Goal: Navigation & Orientation: Find specific page/section

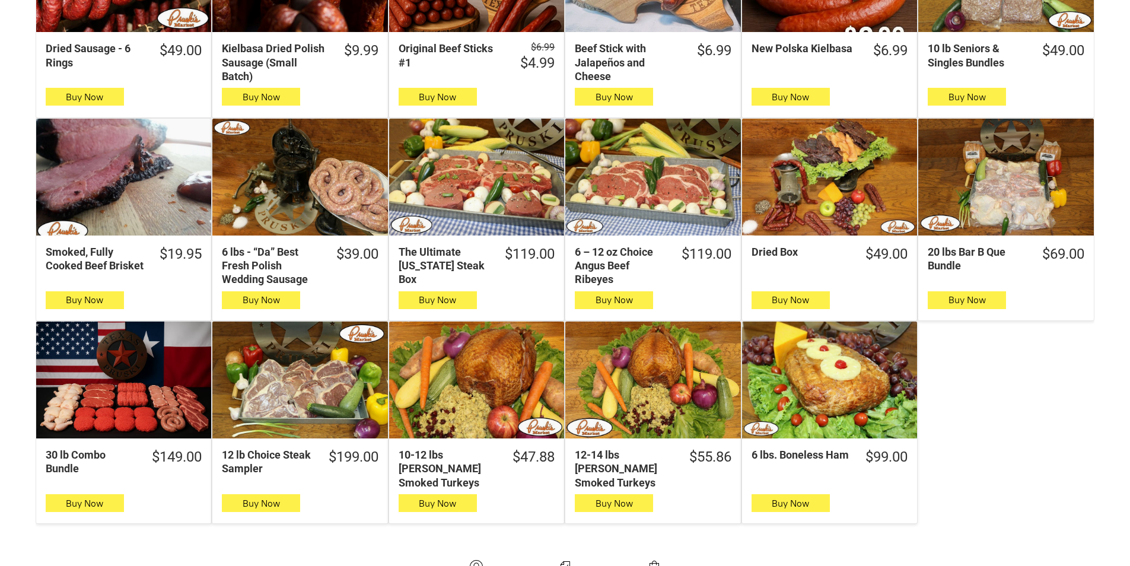
scroll to position [534, 0]
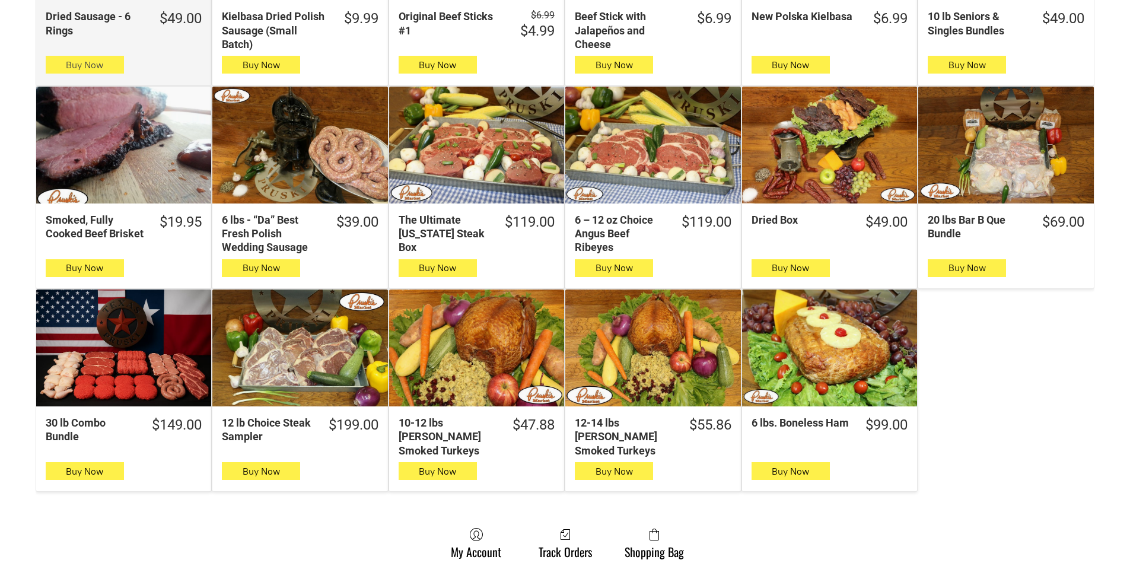
click at [62, 68] on button "Buy Now" at bounding box center [85, 65] width 78 height 18
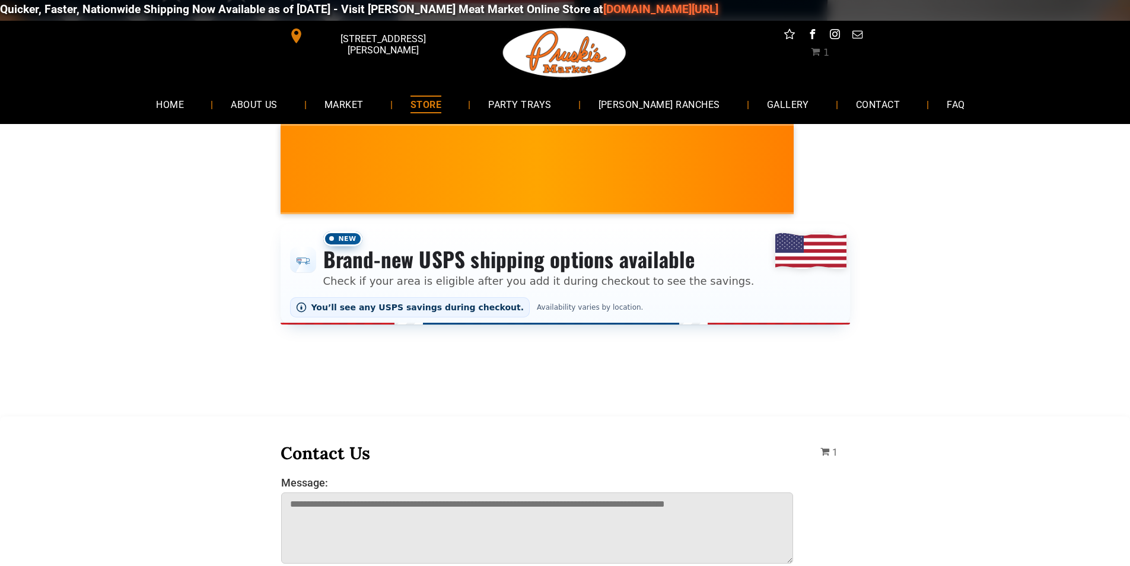
scroll to position [0, 0]
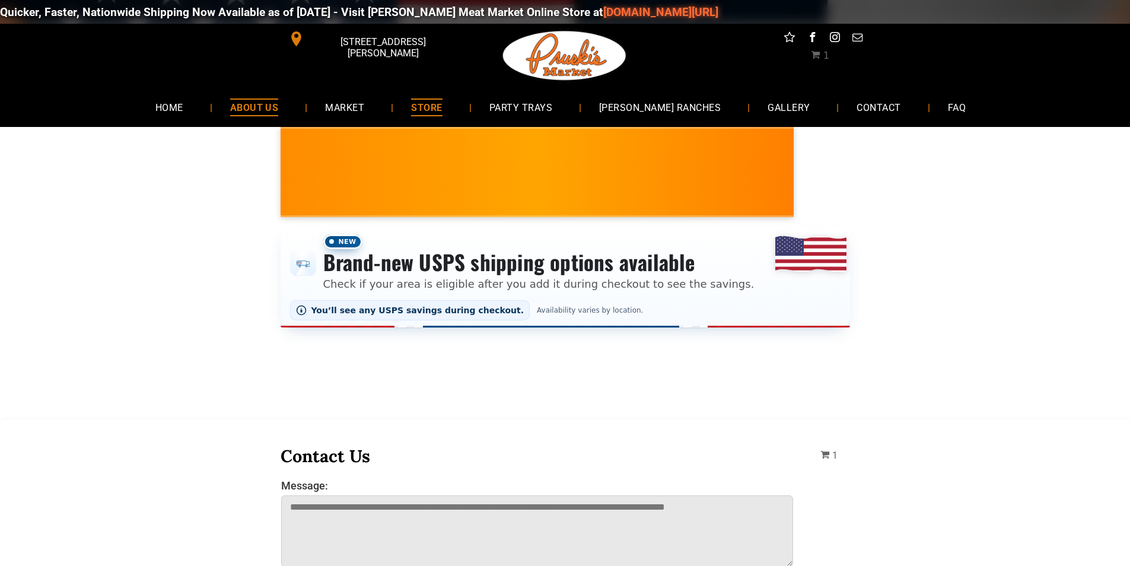
click at [266, 118] on link "ABOUT US" at bounding box center [254, 106] width 84 height 31
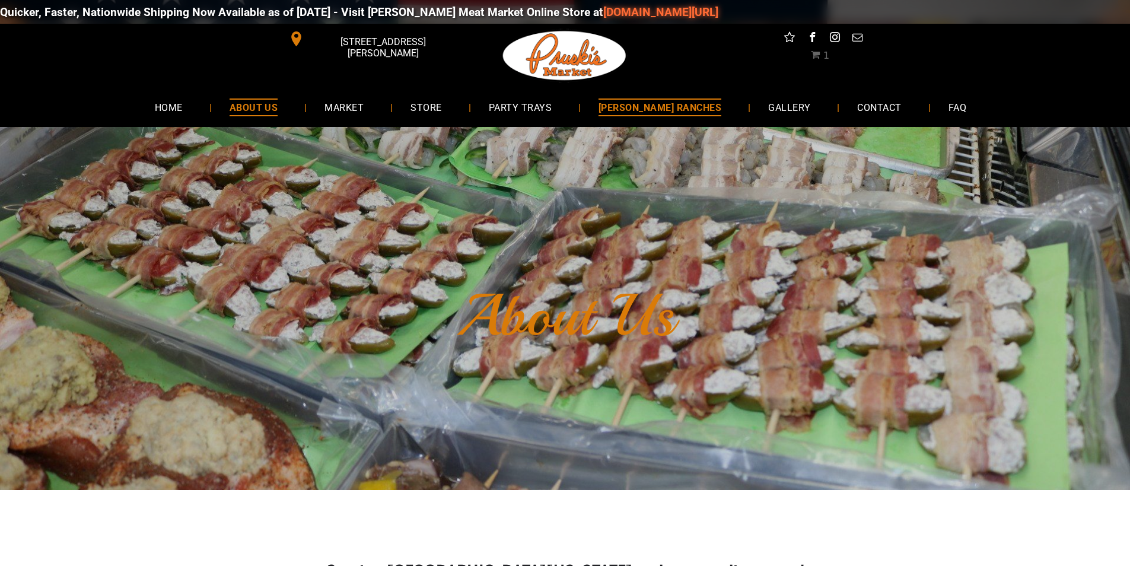
click at [661, 117] on link "[PERSON_NAME] RANCHES" at bounding box center [660, 106] width 158 height 31
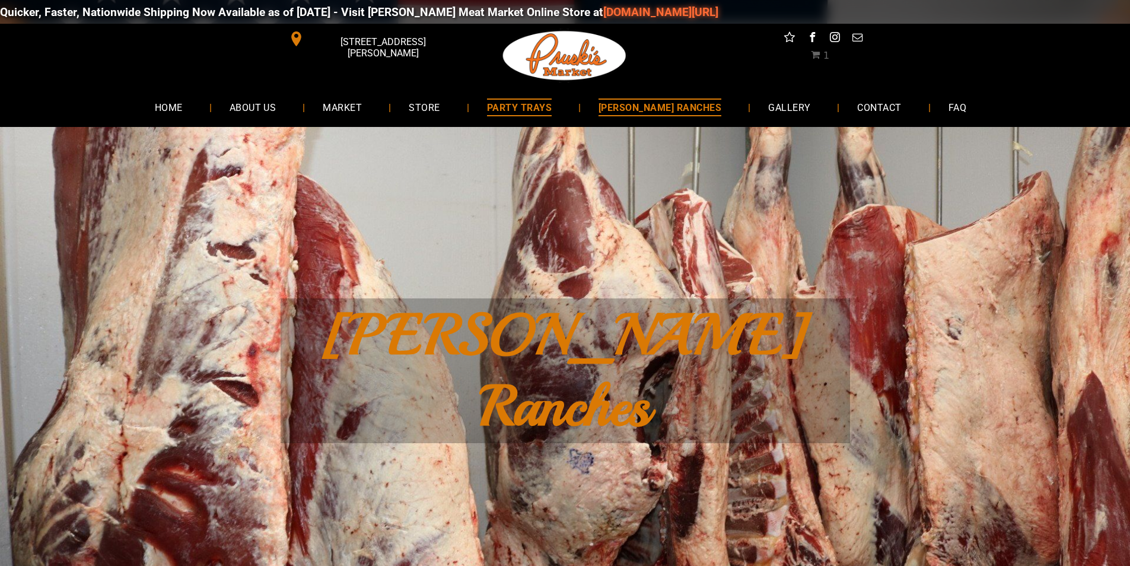
click at [545, 103] on span "PARTY TRAYS" at bounding box center [519, 106] width 65 height 17
